Goal: Information Seeking & Learning: Learn about a topic

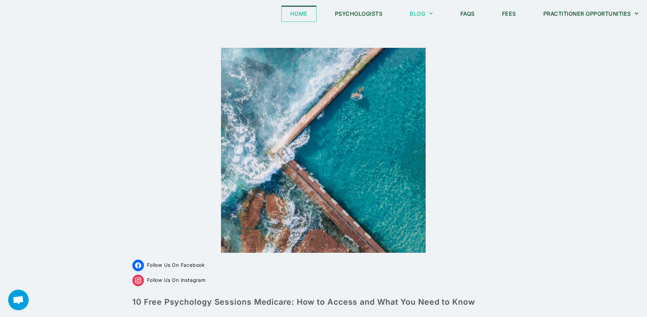
click at [296, 12] on link "Home" at bounding box center [299, 14] width 34 height 16
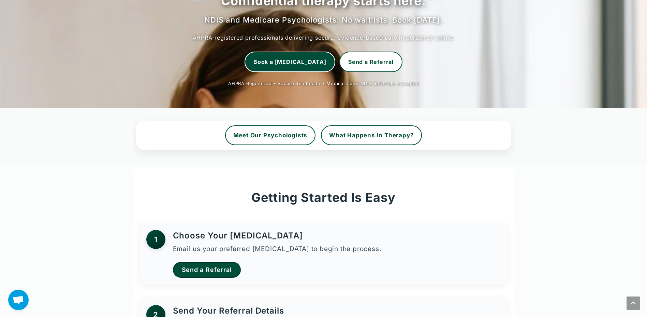
scroll to position [273, 0]
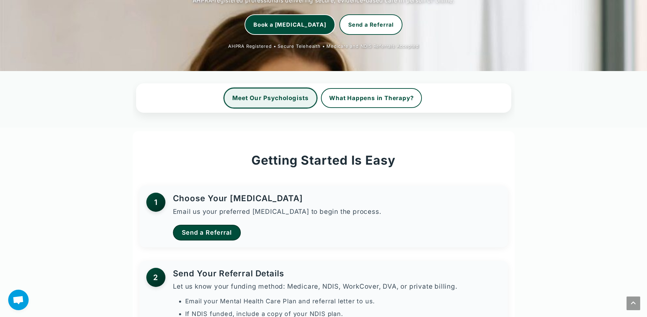
click at [275, 100] on link "Meet Our Psychologists" at bounding box center [270, 98] width 93 height 20
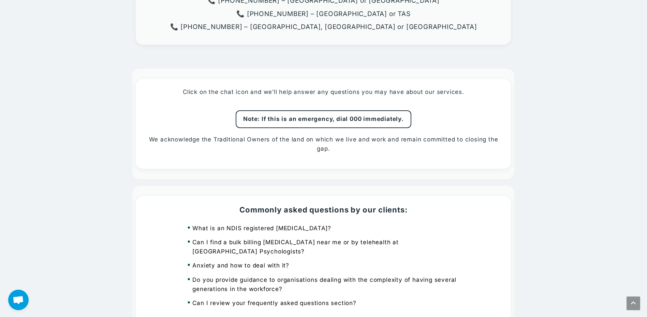
scroll to position [546, 0]
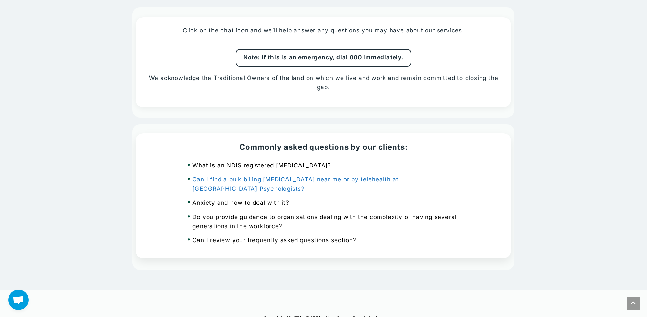
click at [342, 178] on link "Can I find a bulk billing psychologist near me or by telehealth at Chat Corner …" at bounding box center [295, 184] width 206 height 16
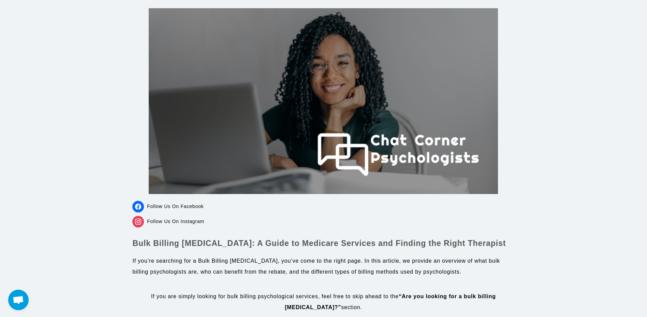
scroll to position [102, 0]
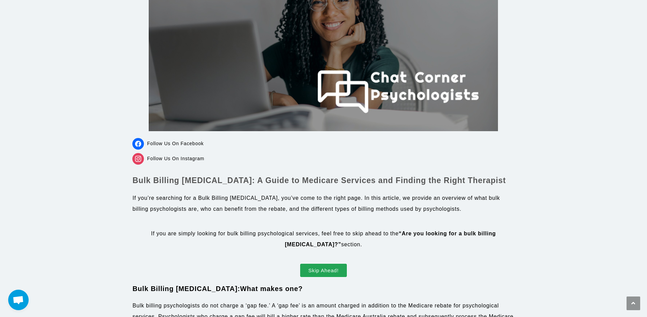
click at [328, 270] on span "Skip Ahead!" at bounding box center [323, 269] width 30 height 5
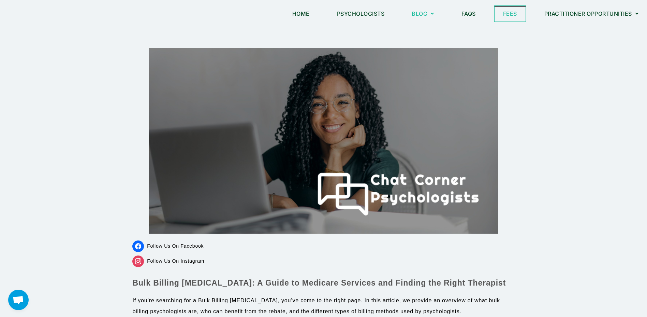
click at [513, 17] on link "Fees" at bounding box center [510, 14] width 31 height 16
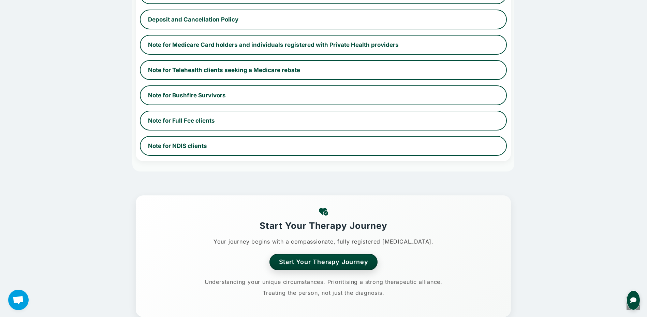
scroll to position [648, 0]
